Goal: Navigation & Orientation: Find specific page/section

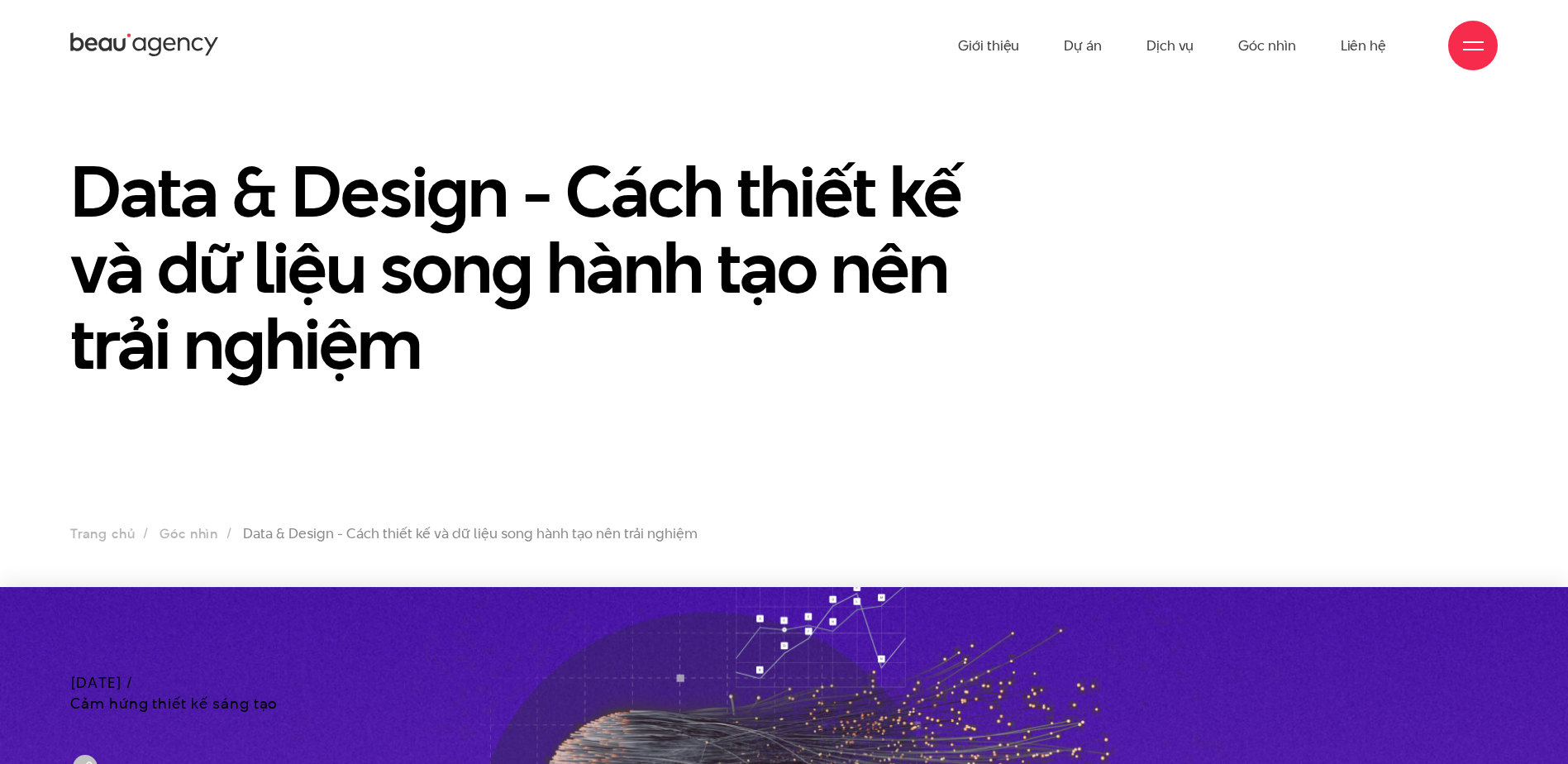
click at [110, 47] on icon at bounding box center [105, 45] width 14 height 14
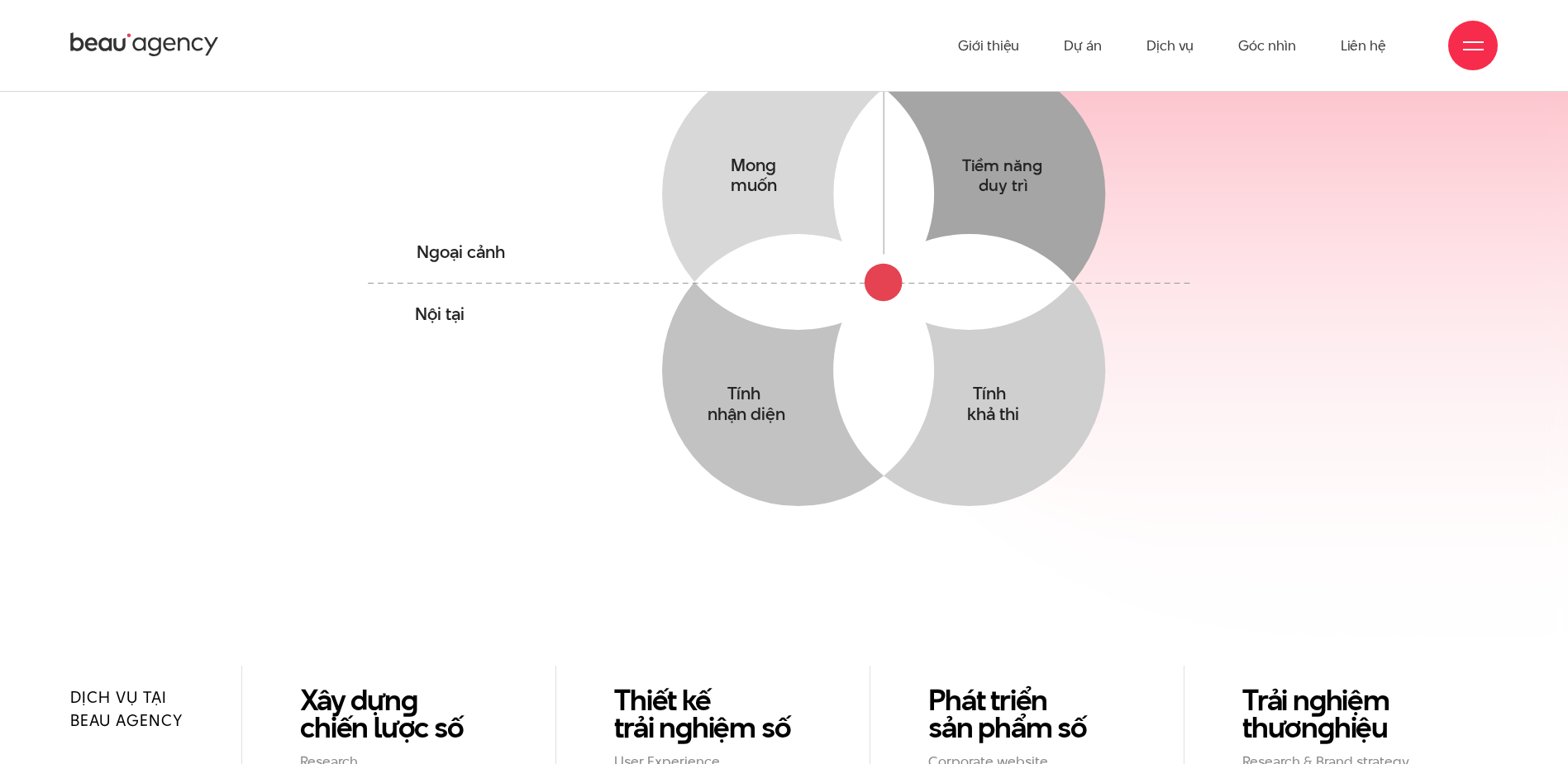
scroll to position [1322, 0]
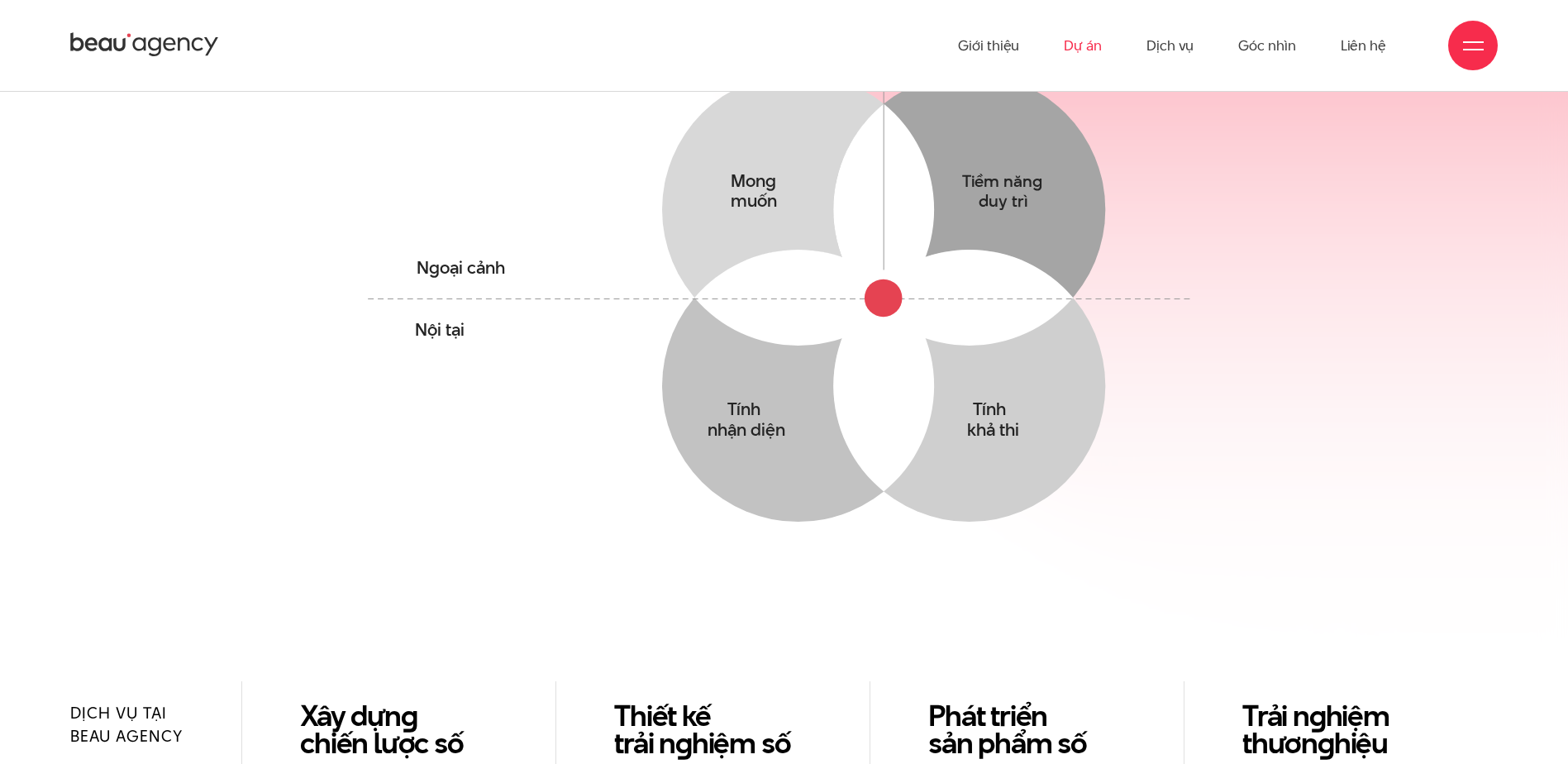
click at [1090, 47] on link "Dự án" at bounding box center [1083, 45] width 38 height 91
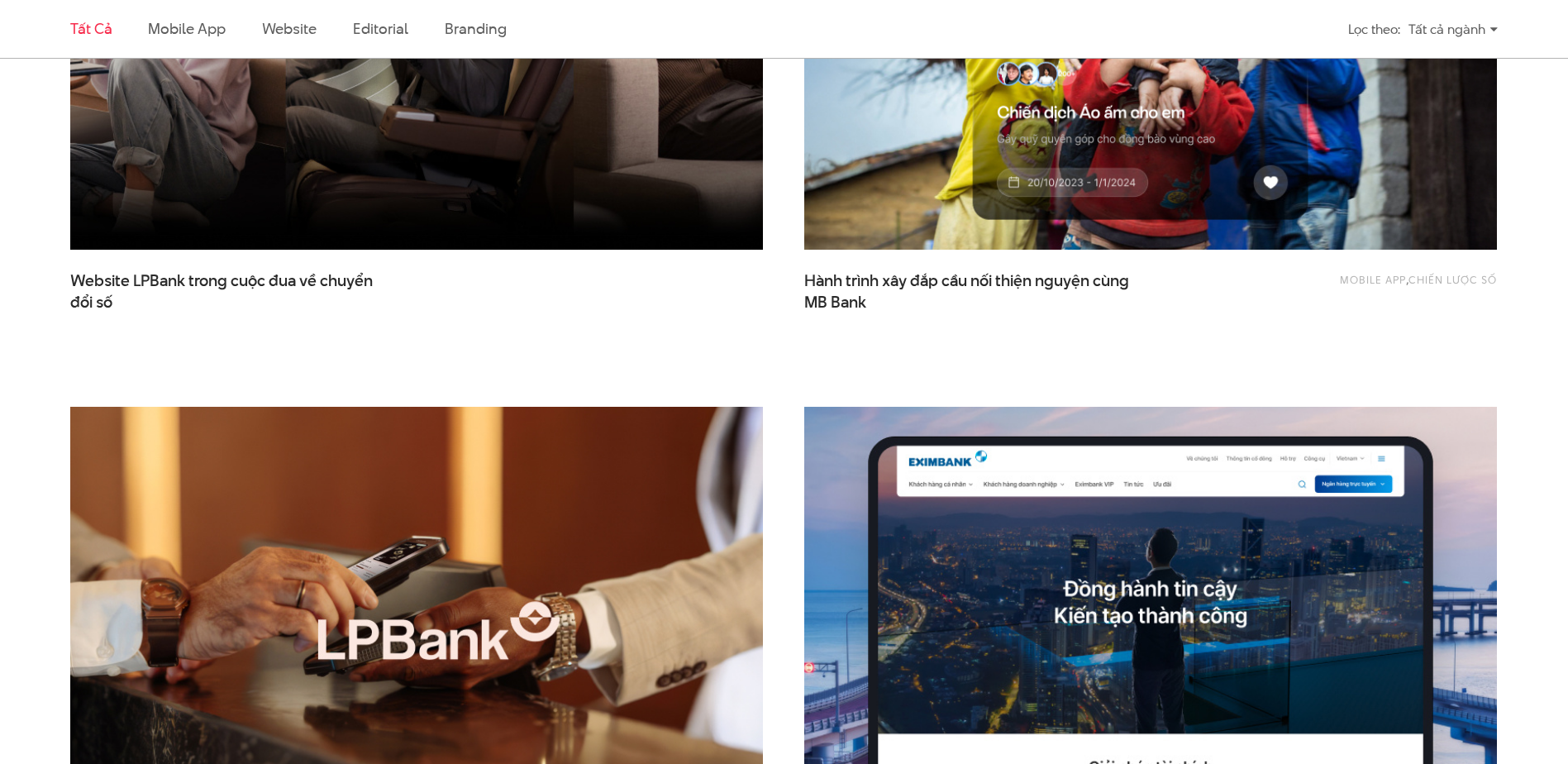
scroll to position [496, 0]
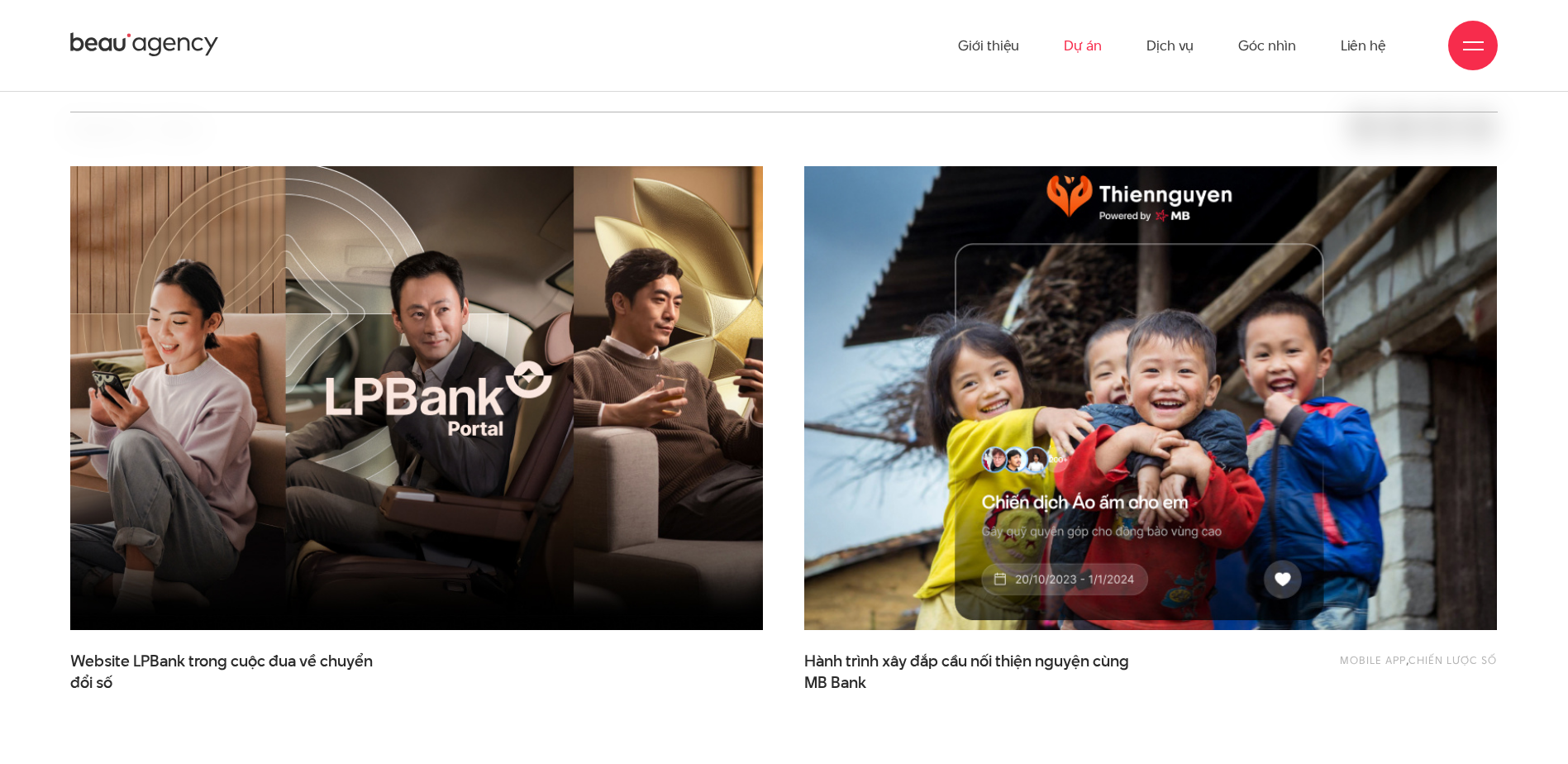
click at [1043, 398] on img at bounding box center [1151, 398] width 762 height 511
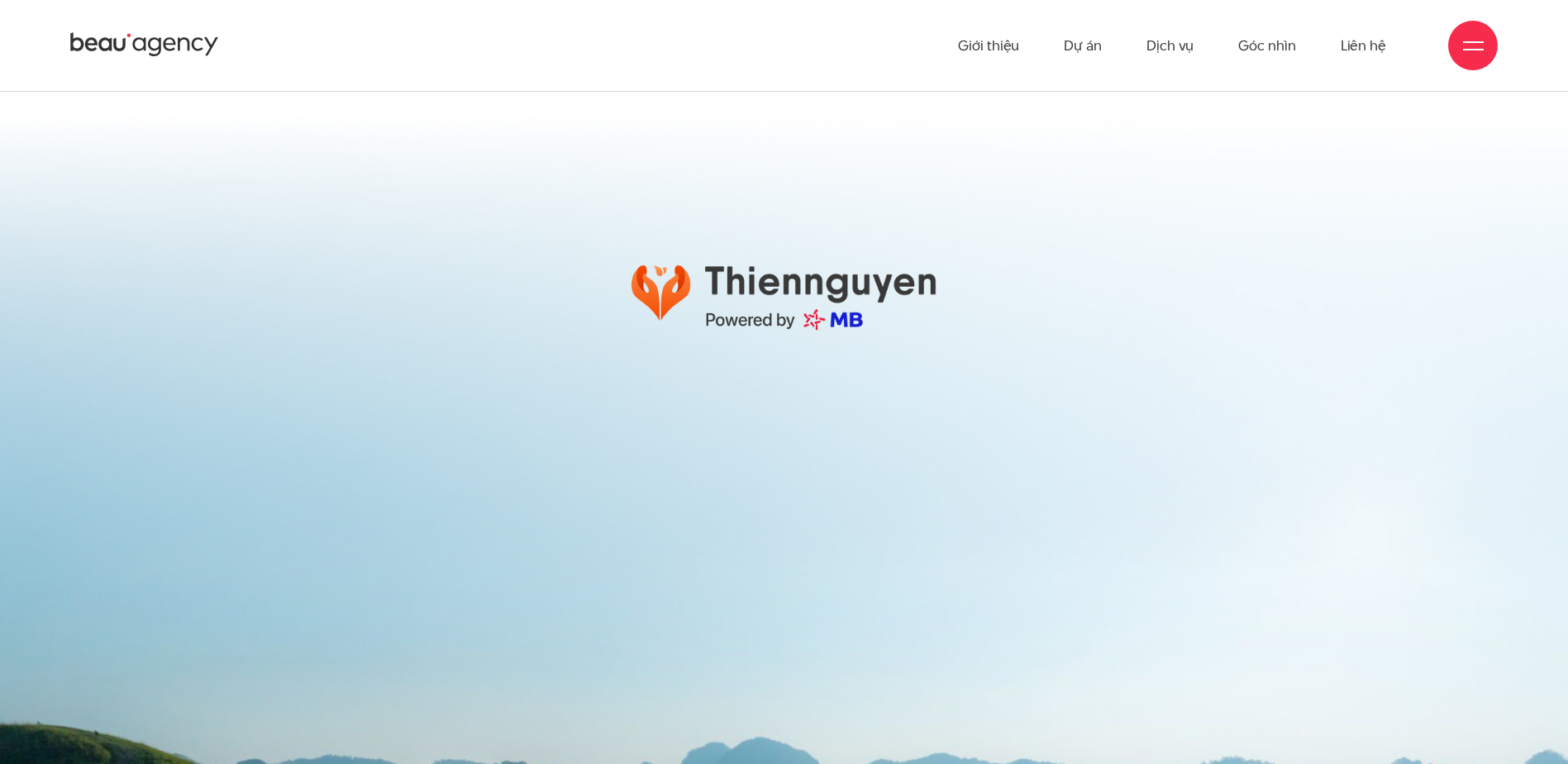
scroll to position [32979, 0]
